Goal: Information Seeking & Learning: Learn about a topic

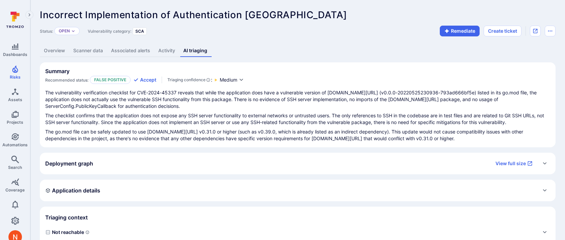
click at [254, 117] on p "The checklist confirms that the application does not expose any SSH server func…" at bounding box center [297, 118] width 505 height 13
